Goal: Navigation & Orientation: Find specific page/section

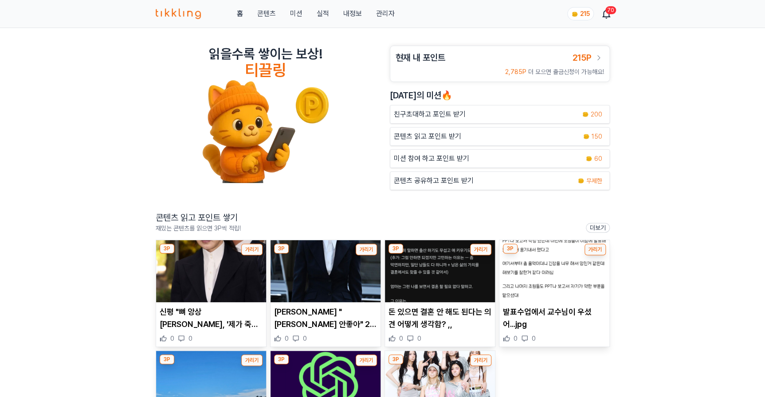
click at [84, 339] on div "읽을수록 쌓이는 보상! 티끌링 현재 내 포인트 215P 2,785P 더 모으면 출금신청이 가능해요! 오늘의 미션🔥 친구초대하고 포인트 받기 2…" at bounding box center [382, 315] width 765 height 574
drag, startPoint x: 690, startPoint y: 206, endPoint x: 661, endPoint y: 106, distance: 104.2
click at [690, 204] on div "읽을수록 쌓이는 보상! 티끌링 현재 내 포인트 215P 2,785P 더 모으면 출금신청이 가능해요! 오늘의 미션🔥 친구초대하고 포인트 받기 2…" at bounding box center [382, 315] width 765 height 574
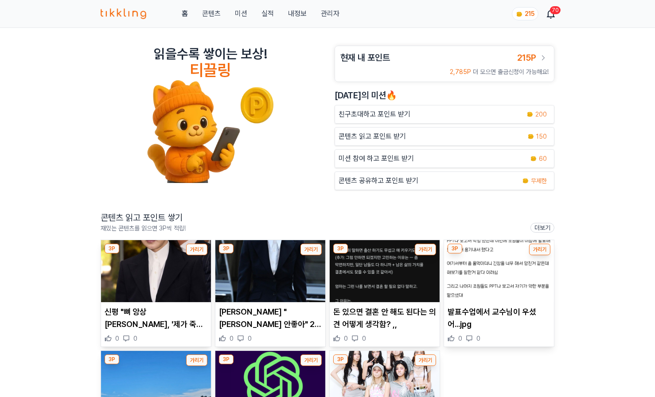
click at [527, 11] on span "215" at bounding box center [530, 13] width 10 height 7
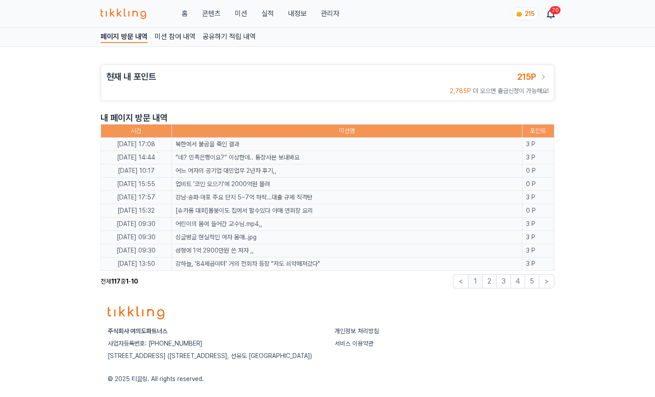
click at [333, 12] on link "관리자" at bounding box center [330, 13] width 19 height 11
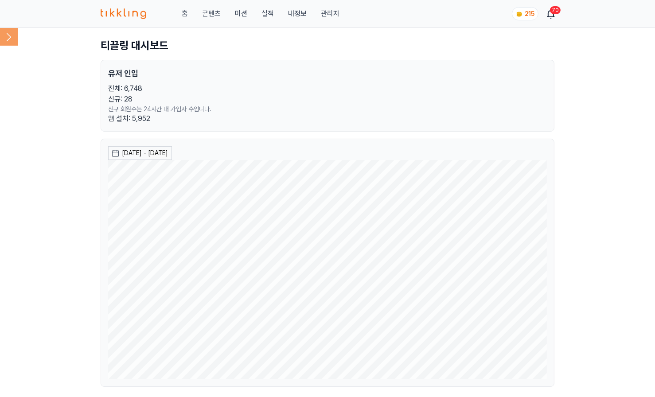
click at [297, 13] on link "내정보" at bounding box center [297, 13] width 19 height 11
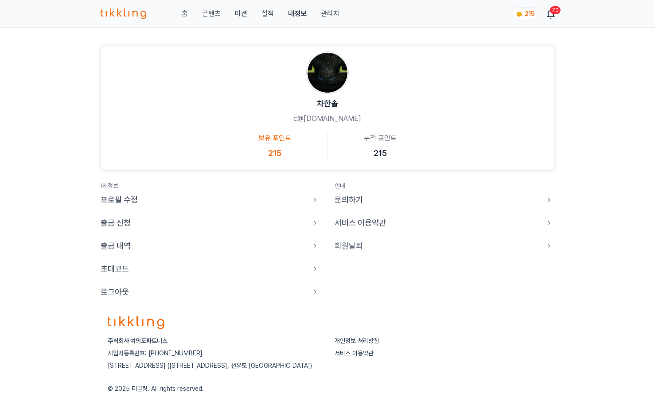
click at [125, 291] on p "로그아웃" at bounding box center [115, 292] width 28 height 12
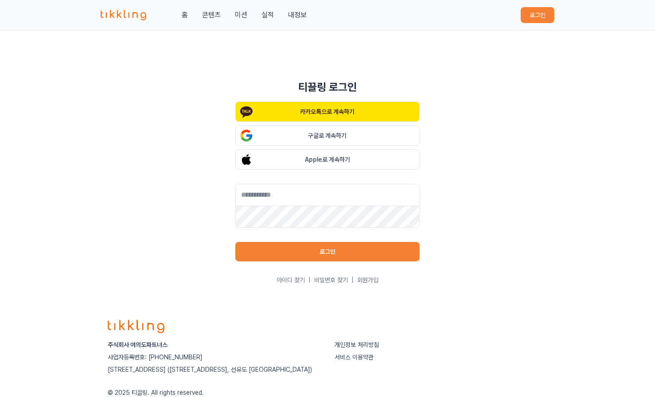
click at [133, 8] on div "홈 콘텐츠 미션 실적 내정보 로그인" at bounding box center [328, 15] width 454 height 30
click at [131, 12] on img at bounding box center [124, 15] width 46 height 11
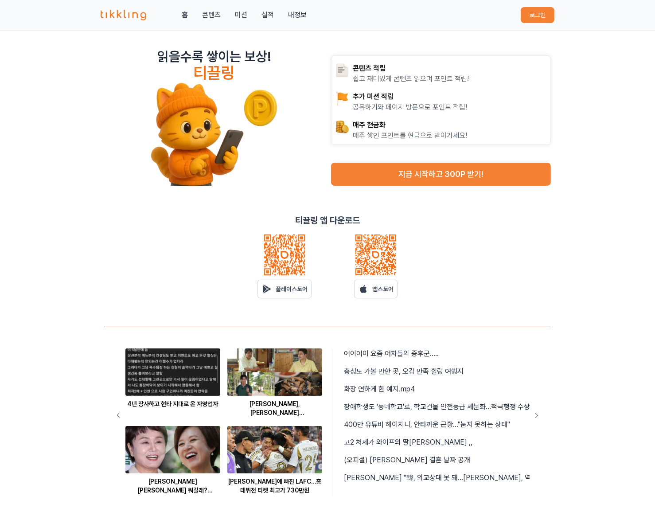
drag, startPoint x: 587, startPoint y: 133, endPoint x: 555, endPoint y: 125, distance: 32.3
click at [587, 132] on div "읽을수록 쌓이는 보상! 티끌링 콘텐츠 적립 쉽고 재미있게 콘텐츠 읽으며 포인트 적립! 추가 미션 적립 공유하기와 페이지 방문으로 포인트 적립!…" at bounding box center [327, 311] width 655 height 561
click at [539, 17] on button "로그인" at bounding box center [538, 15] width 34 height 16
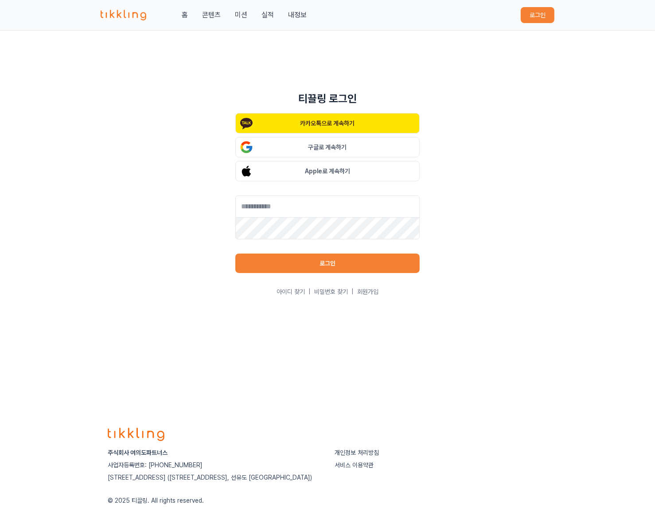
click at [330, 121] on p "카카오톡으로 계속하기" at bounding box center [328, 123] width 55 height 9
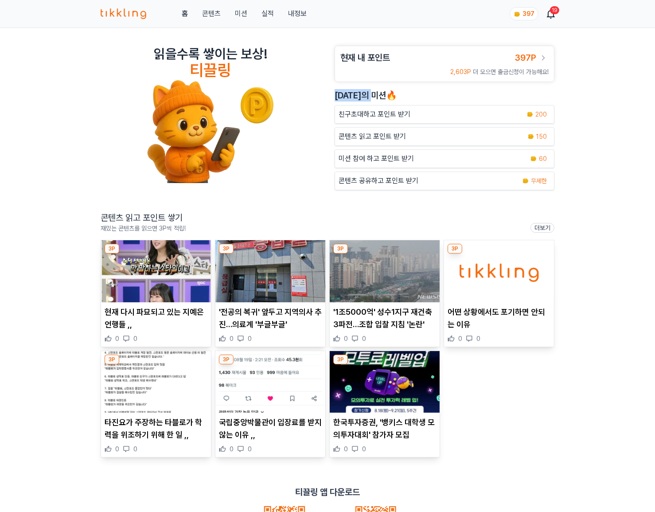
click at [621, 84] on div "읽을수록 쌓이는 보상! 티끌링 현재 내 포인트 397P 2,603P 더 모으면 출금신청이 가능해요! [DATE]의 미션🔥 친구초대하고 포인트 …" at bounding box center [327, 315] width 655 height 574
click at [616, 72] on div "읽을수록 쌓이는 보상! 티끌링 현재 내 포인트 397P 2,603P 더 모으면 출금신청이 가능해요! [DATE]의 미션🔥 친구초대하고 포인트 …" at bounding box center [327, 315] width 655 height 574
click at [641, 68] on div "읽을수록 쌓이는 보상! 티끌링 현재 내 포인트 397P 2,603P 더 모으면 출금신청이 가능해요! [DATE]의 미션🔥 친구초대하고 포인트 …" at bounding box center [327, 315] width 655 height 574
click at [600, 161] on div "읽을수록 쌓이는 보상! 티끌링 현재 내 포인트 397P 2,603P 더 모으면 출금신청이 가능해요! [DATE]의 미션🔥 친구초대하고 포인트 …" at bounding box center [327, 315] width 655 height 574
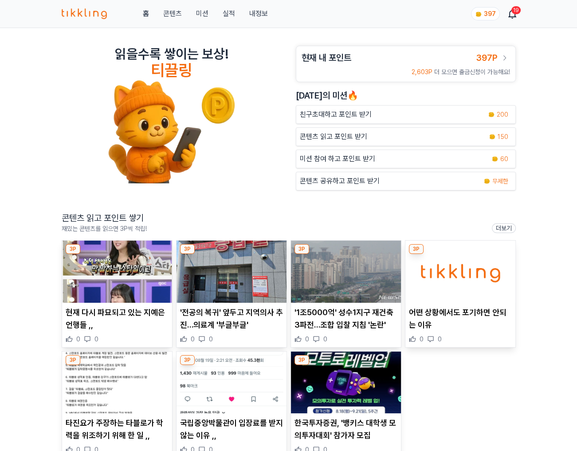
click at [555, 44] on div "읽을수록 쌓이는 보상! 티끌링 현재 내 포인트 397P 2,603P 더 모으면 출금신청이 가능해요! [DATE]의 미션🔥 친구초대하고 포인트 …" at bounding box center [288, 315] width 577 height 574
click at [174, 7] on div "홈 콘텐츠 미션 실적 내정보 397 19" at bounding box center [289, 13] width 454 height 27
click at [174, 10] on link "콘텐츠" at bounding box center [172, 13] width 19 height 11
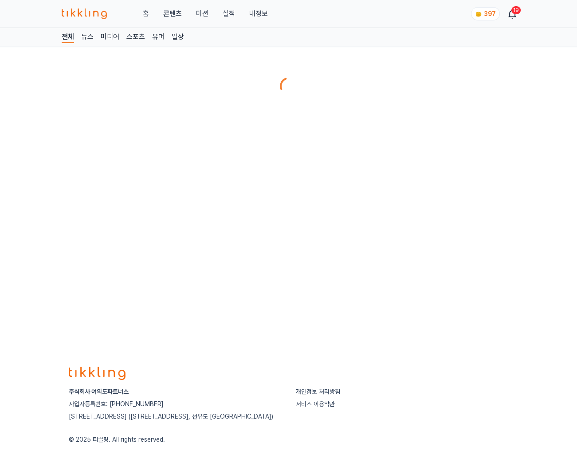
click at [203, 12] on button "미션" at bounding box center [202, 13] width 12 height 11
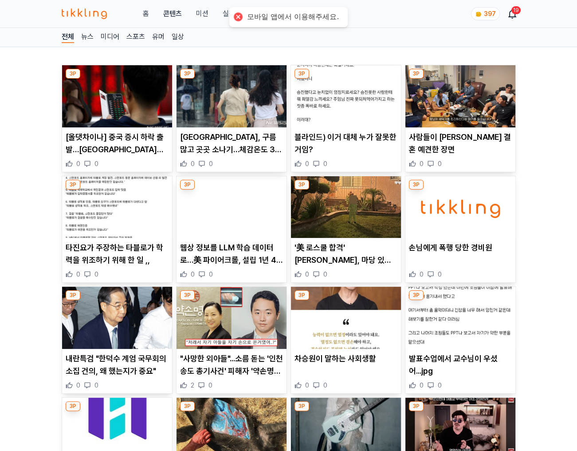
click at [204, 10] on button "미션" at bounding box center [202, 13] width 12 height 11
click at [110, 36] on link "미디어" at bounding box center [110, 37] width 19 height 12
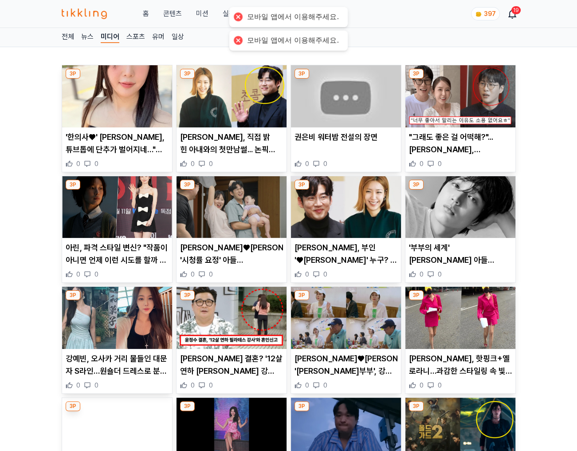
click at [363, 4] on div "홈 콘텐츠 미션 실적 내정보 397 19" at bounding box center [289, 13] width 454 height 27
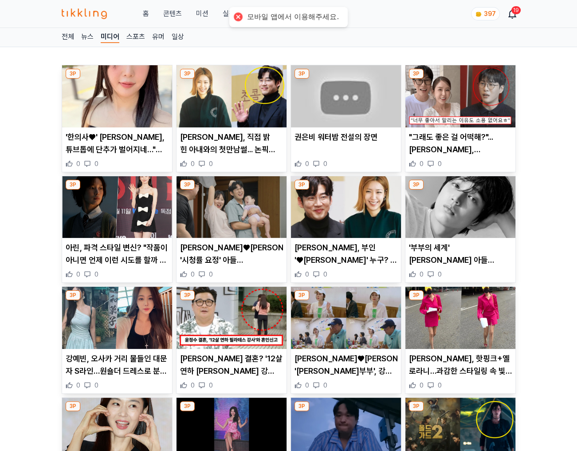
click at [184, 18] on div "홈 콘텐츠 미션 실적 내정보" at bounding box center [165, 13] width 206 height 11
click at [223, 15] on link "실적" at bounding box center [228, 13] width 12 height 11
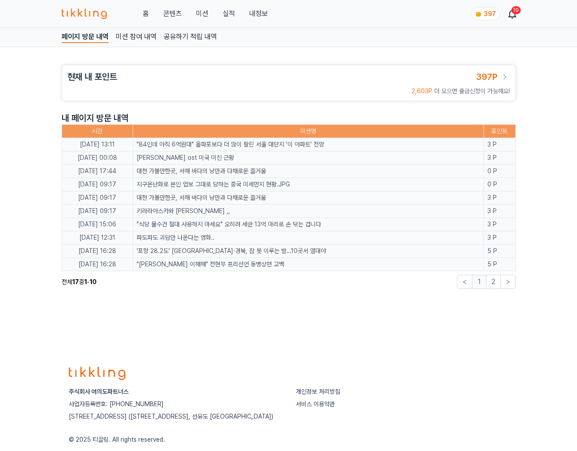
click at [250, 15] on link "내정보" at bounding box center [258, 13] width 19 height 11
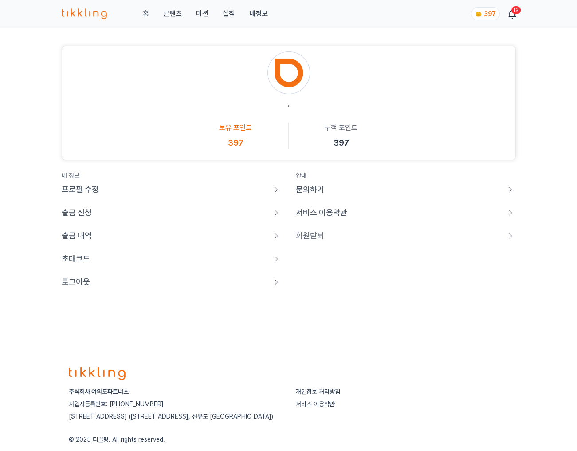
drag, startPoint x: 169, startPoint y: 14, endPoint x: 155, endPoint y: 20, distance: 14.3
click at [169, 13] on link "콘텐츠" at bounding box center [172, 13] width 19 height 11
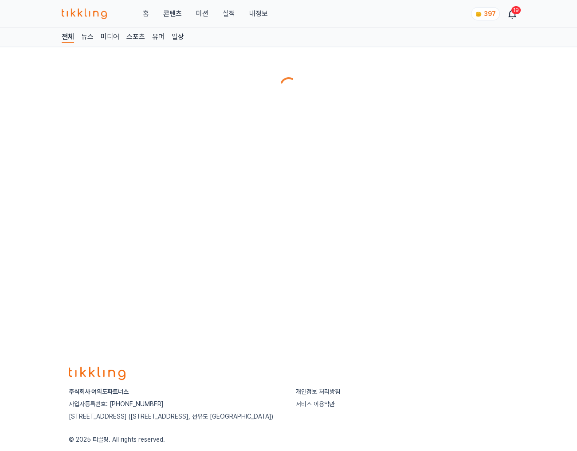
click at [83, 36] on link "뉴스" at bounding box center [87, 37] width 12 height 12
